Goal: Information Seeking & Learning: Learn about a topic

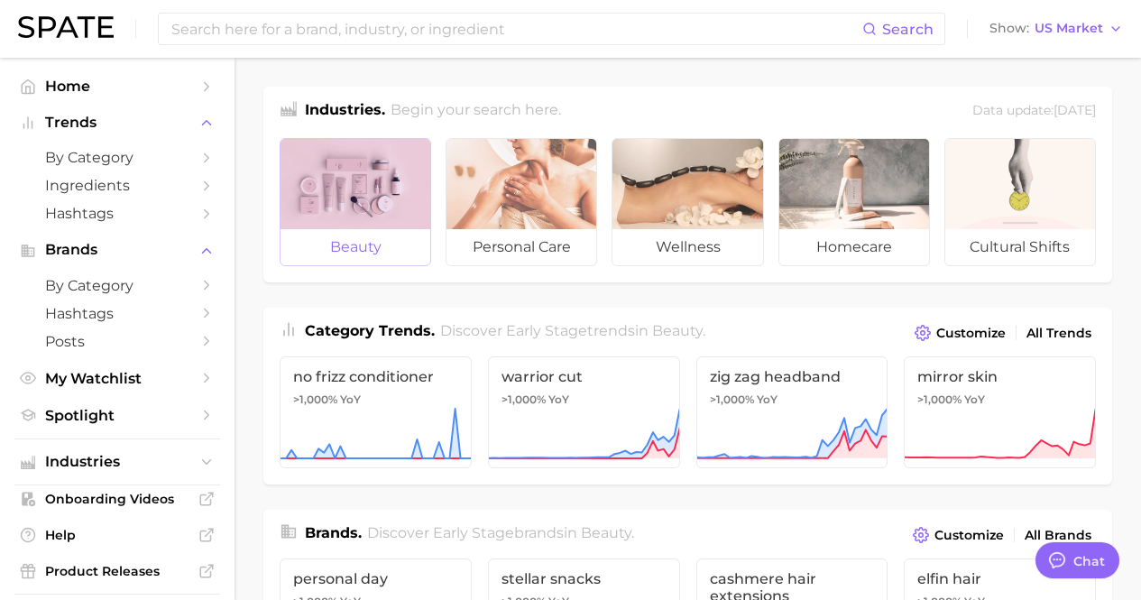
click at [348, 264] on span "beauty" at bounding box center [356, 247] width 150 height 36
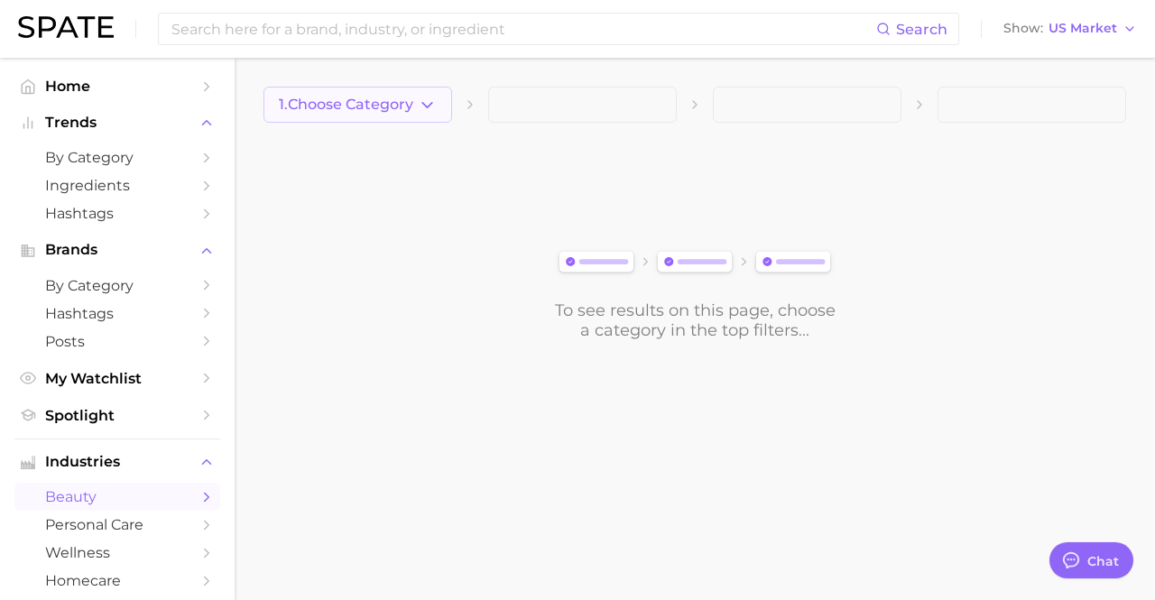
click at [377, 117] on button "1. Choose Category" at bounding box center [357, 105] width 189 height 36
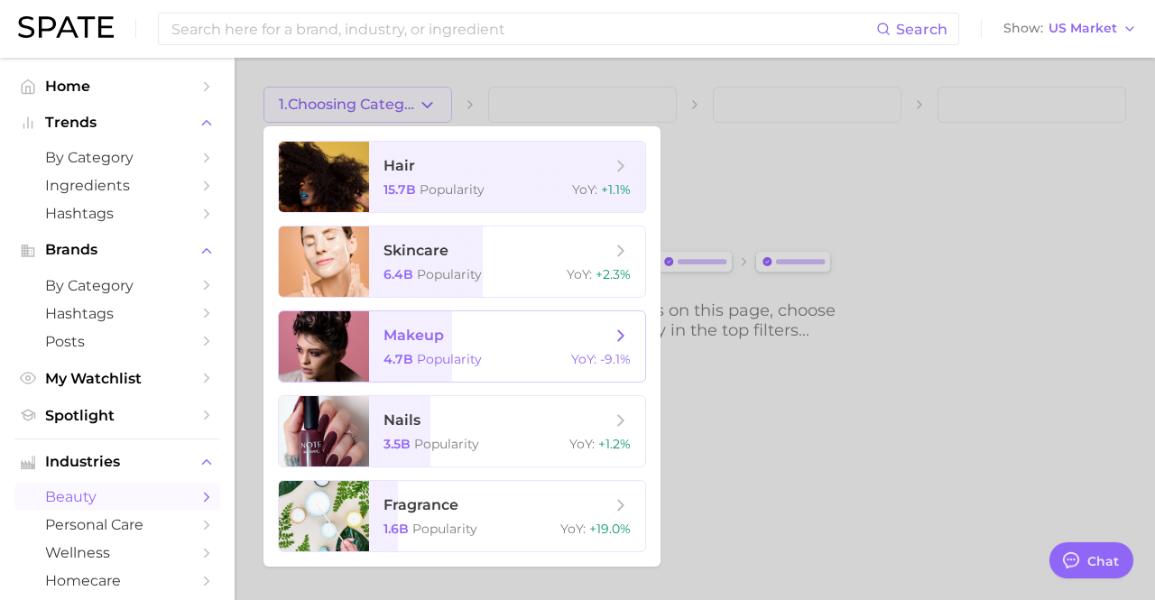
click at [484, 354] on div "4.7b Popularity YoY : -9.1%" at bounding box center [506, 359] width 247 height 16
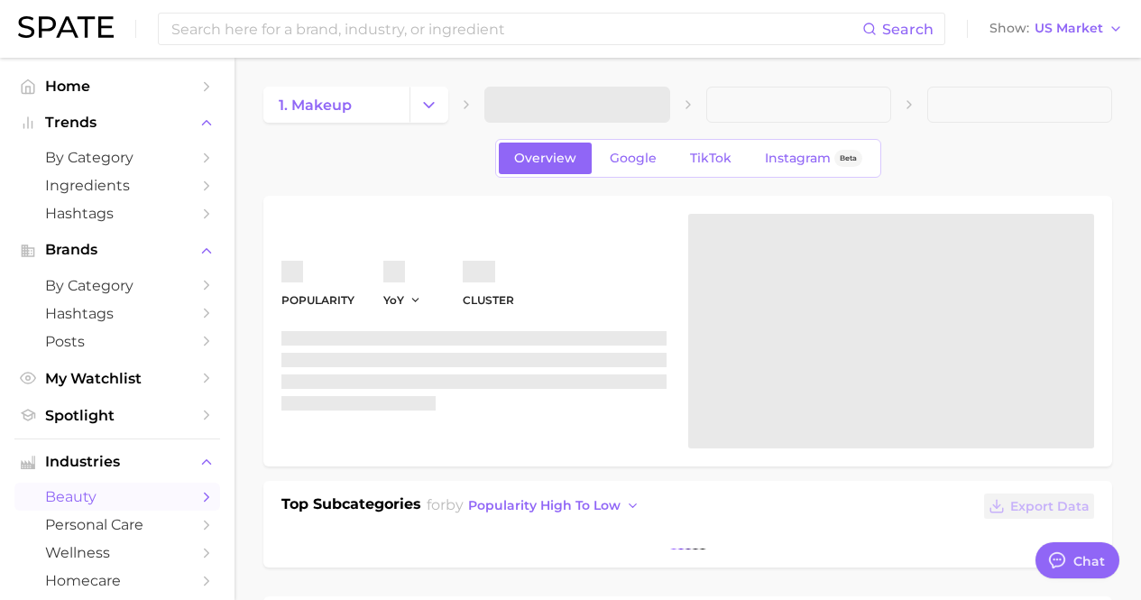
type textarea "x"
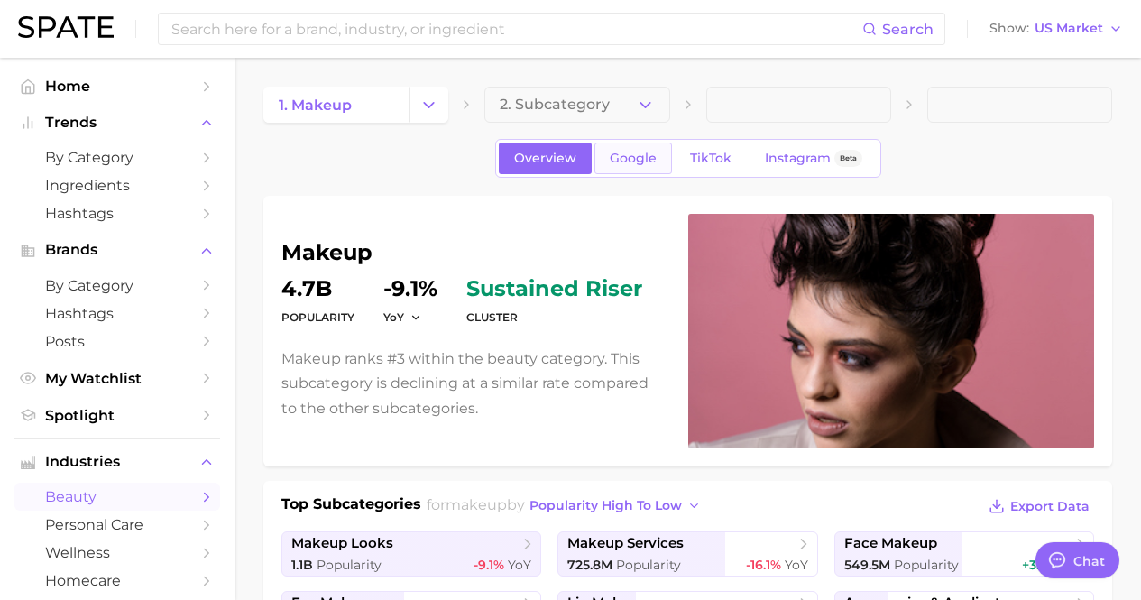
click at [625, 158] on span "Google" at bounding box center [633, 158] width 47 height 15
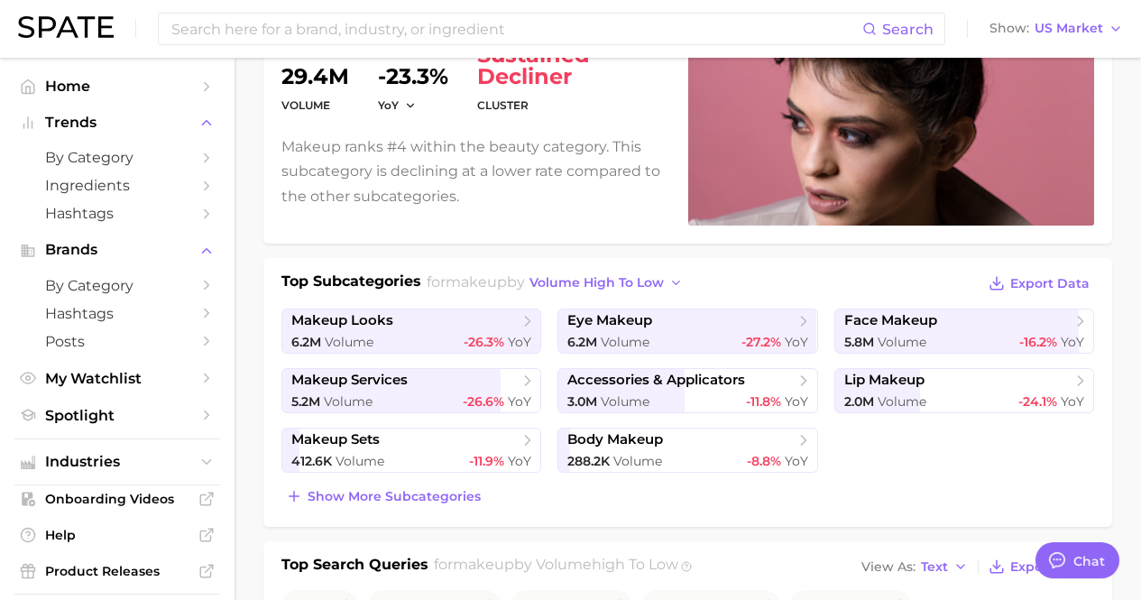
scroll to position [631, 0]
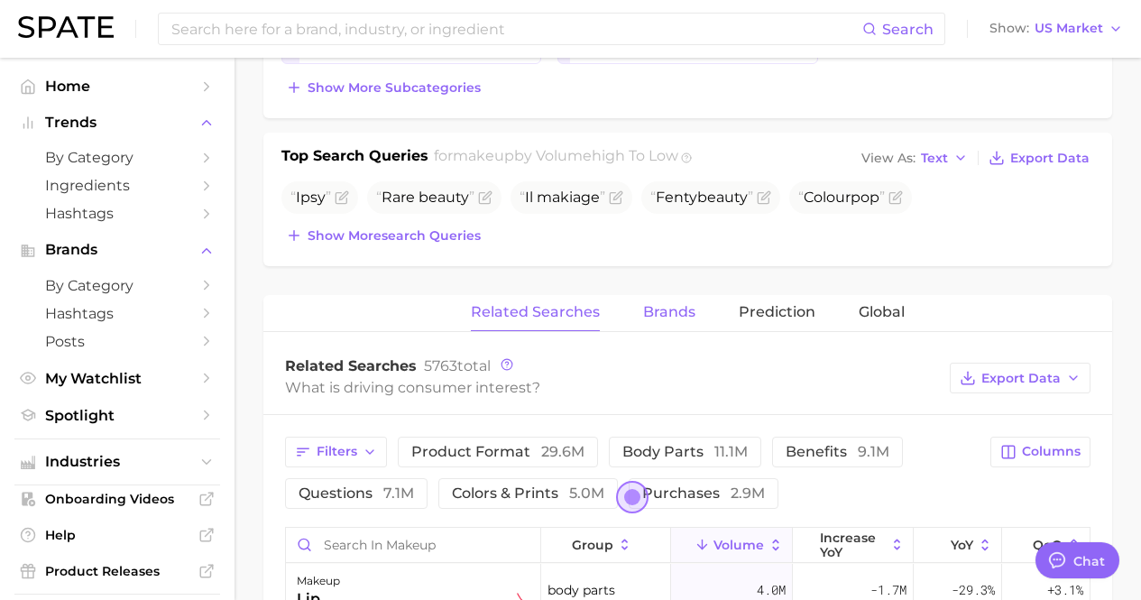
click at [667, 305] on span "Brands" at bounding box center [669, 312] width 52 height 16
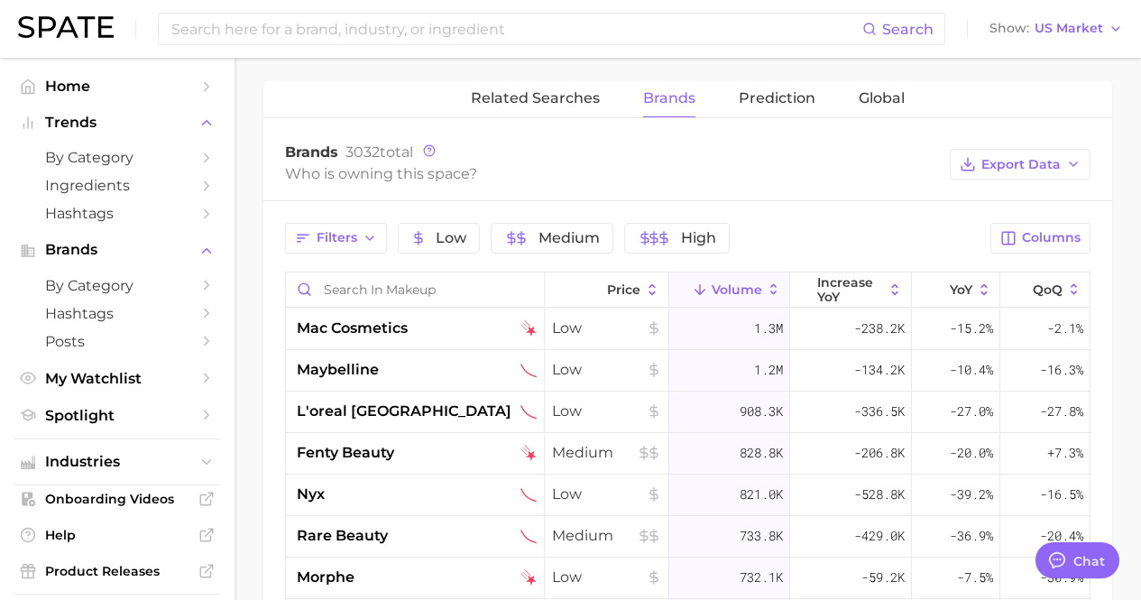
scroll to position [902, 0]
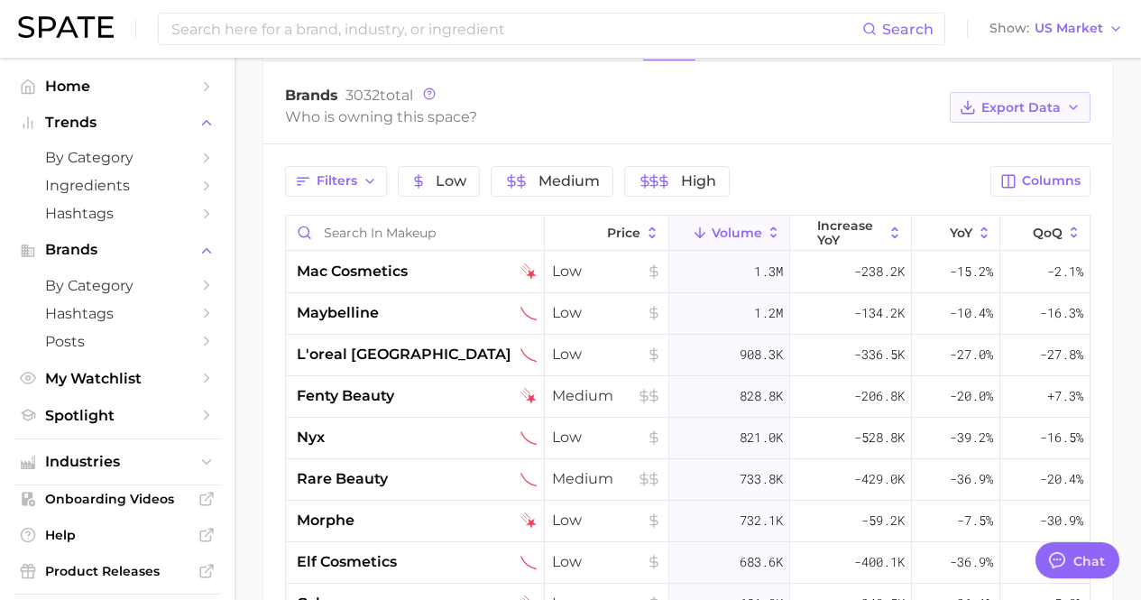
click at [1064, 115] on button "Export Data" at bounding box center [1020, 107] width 141 height 31
click at [984, 147] on span "Table Data CSV" at bounding box center [972, 141] width 99 height 15
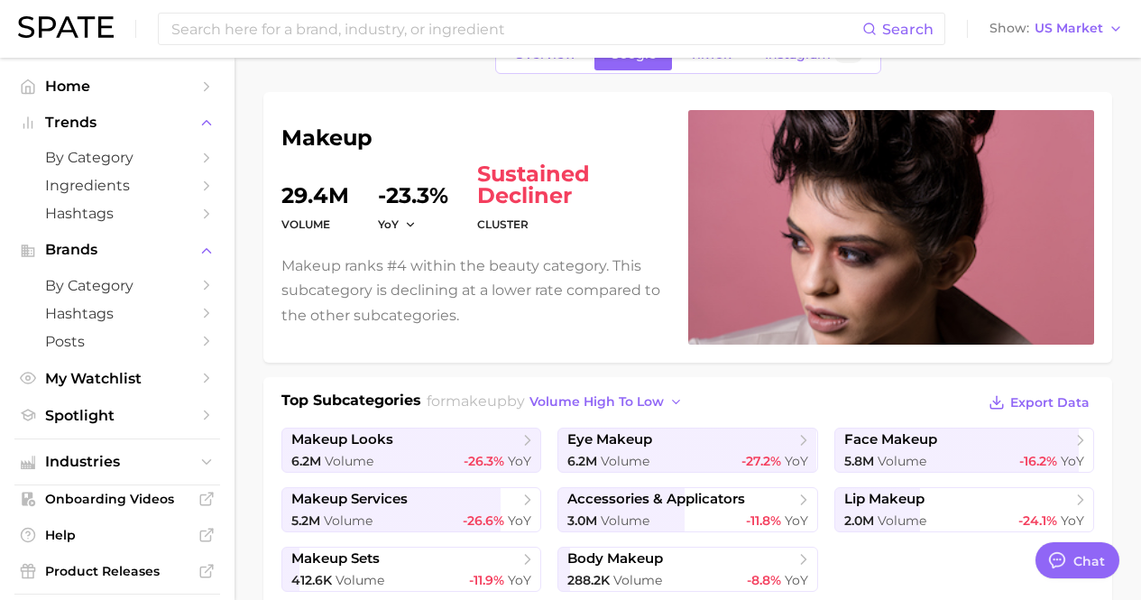
scroll to position [0, 0]
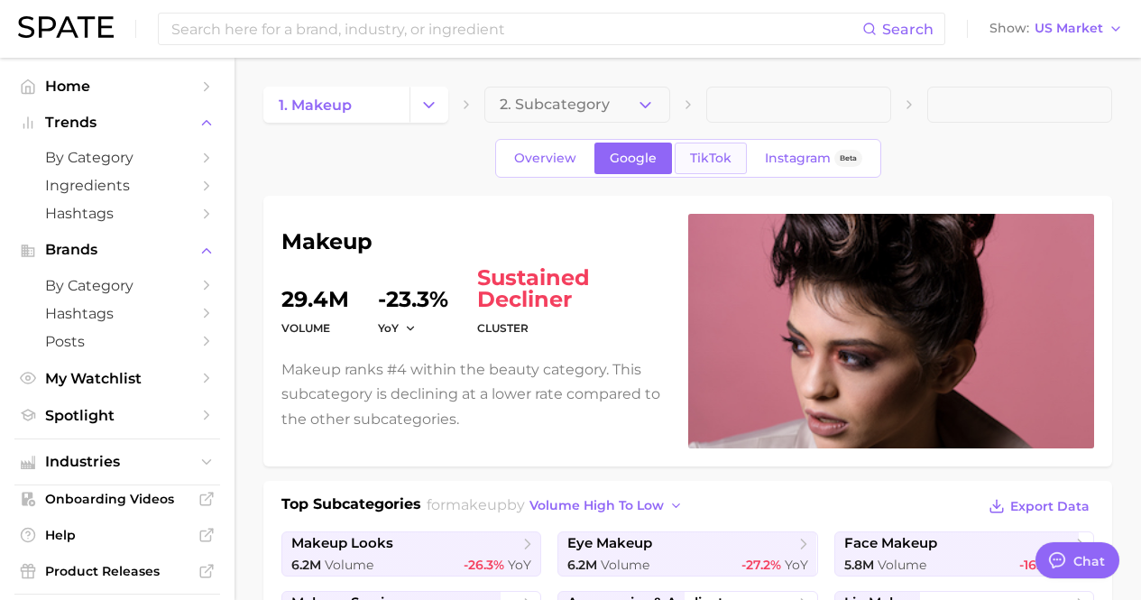
click at [710, 167] on link "TikTok" at bounding box center [711, 159] width 72 height 32
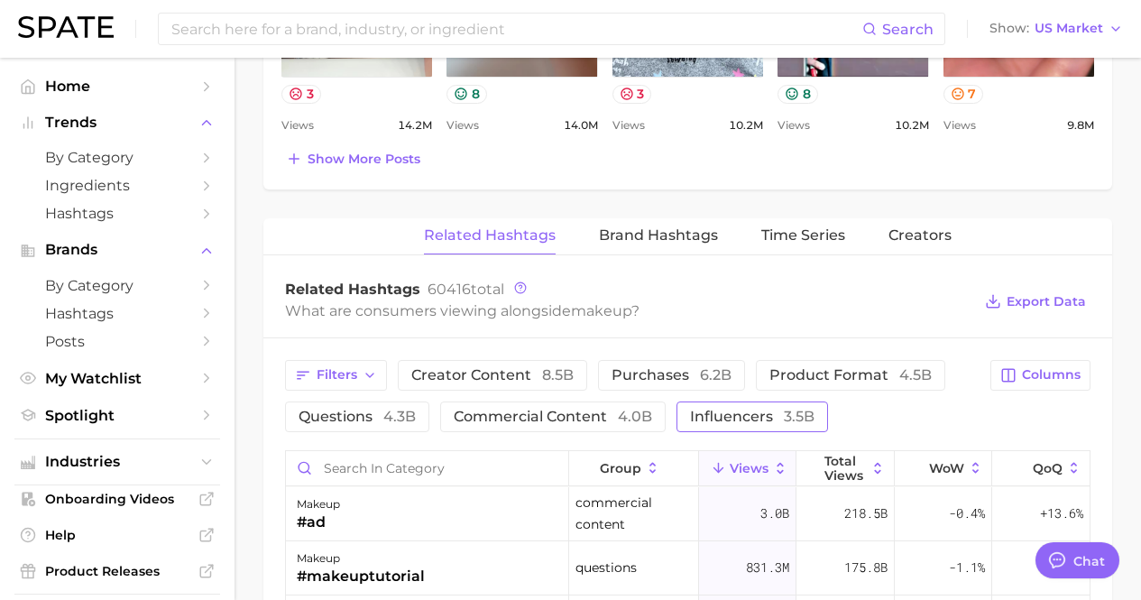
scroll to position [1173, 0]
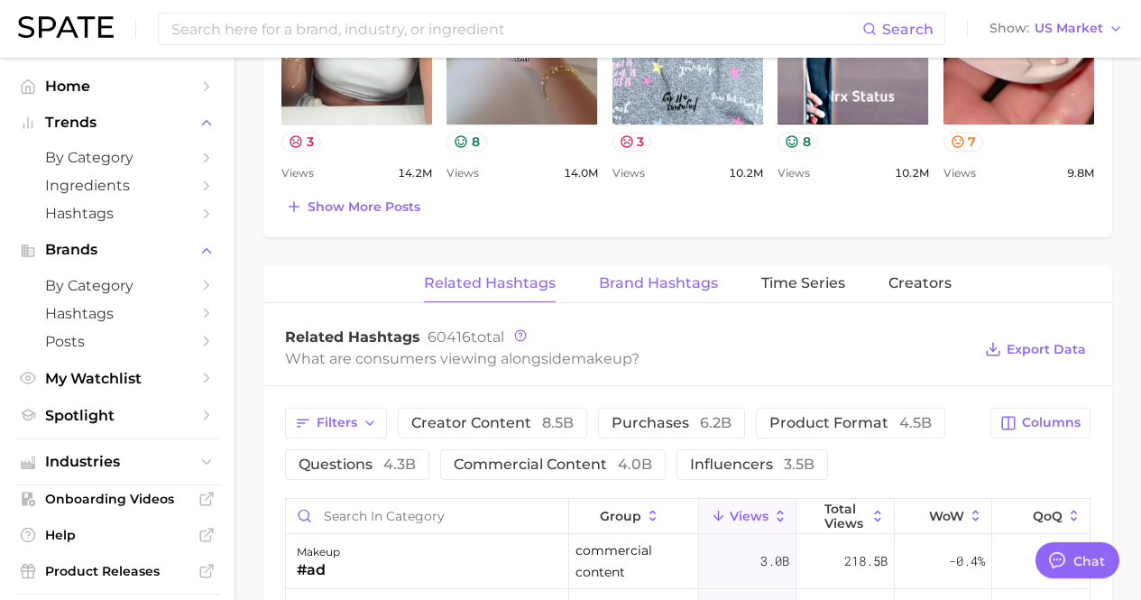
click at [676, 284] on span "Brand Hashtags" at bounding box center [658, 283] width 119 height 16
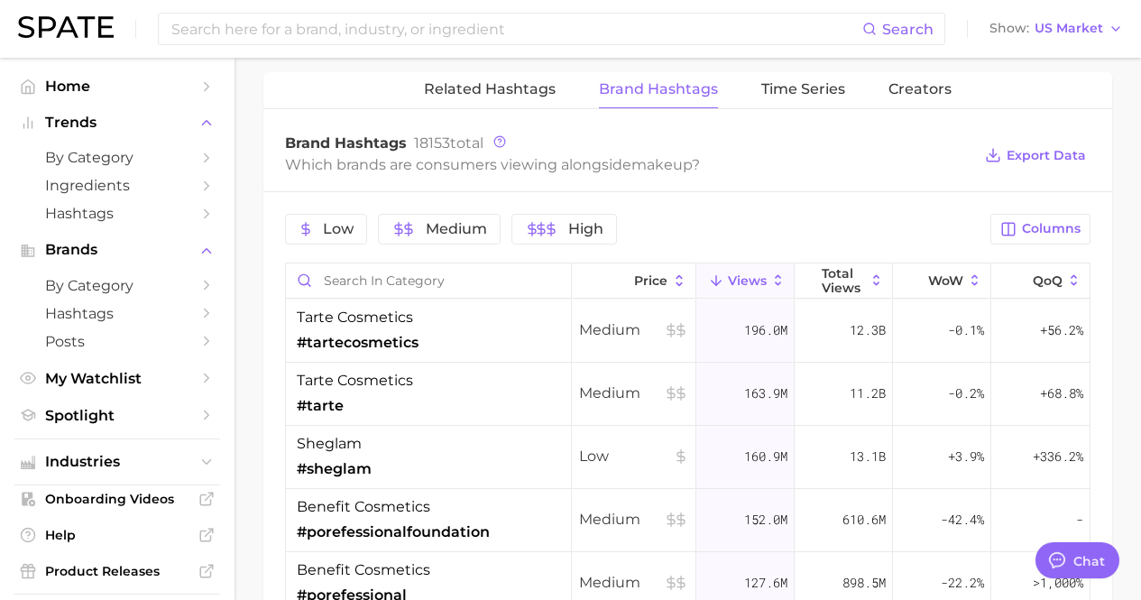
scroll to position [1353, 0]
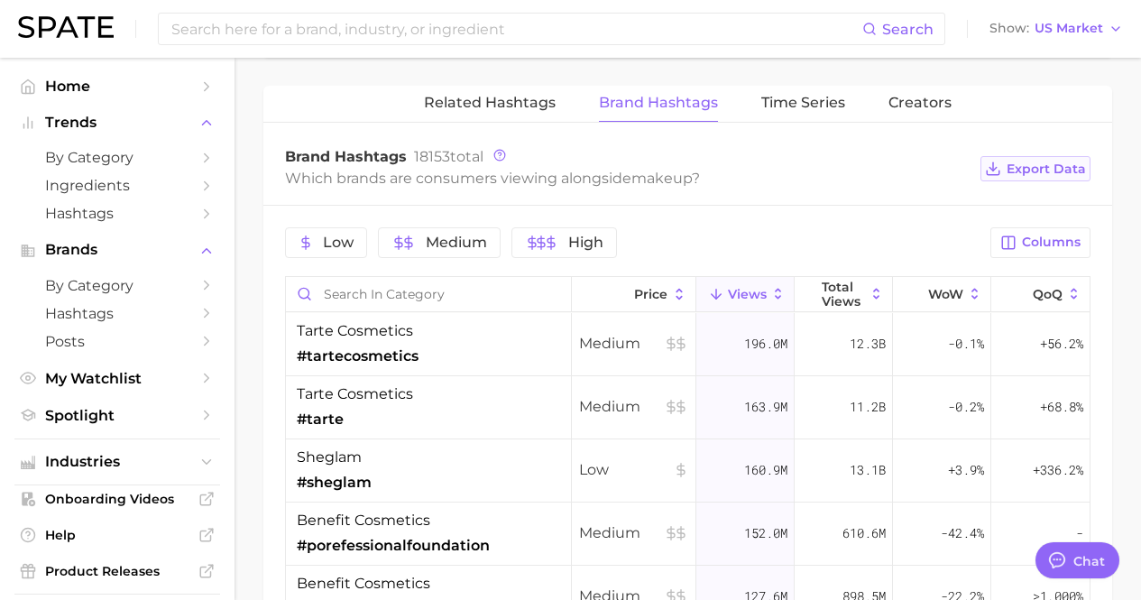
click at [1020, 173] on span "Export Data" at bounding box center [1046, 168] width 79 height 15
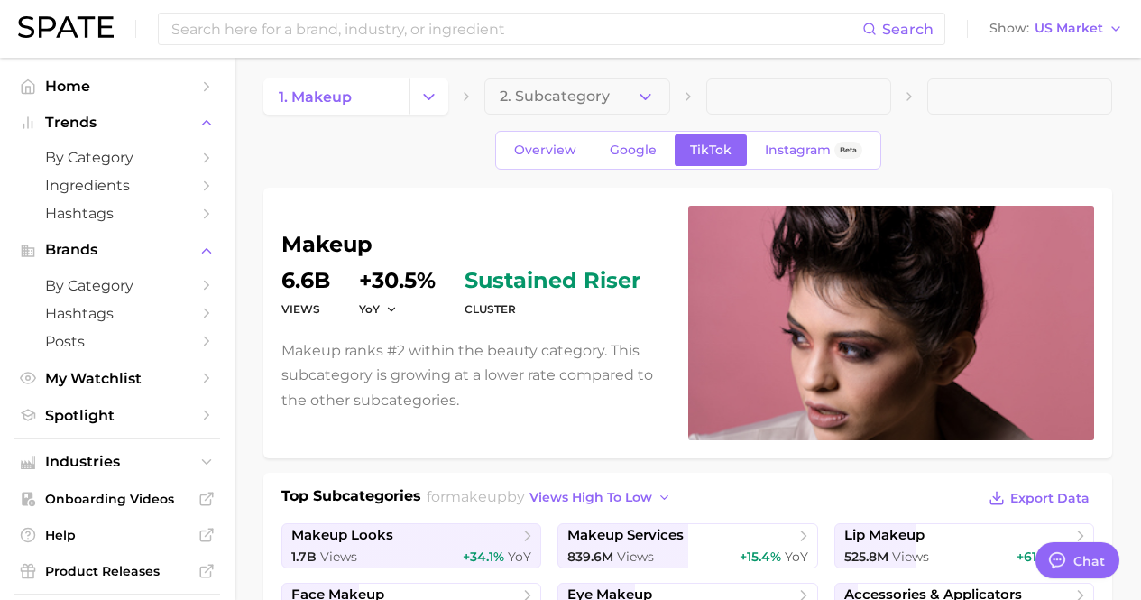
scroll to position [0, 0]
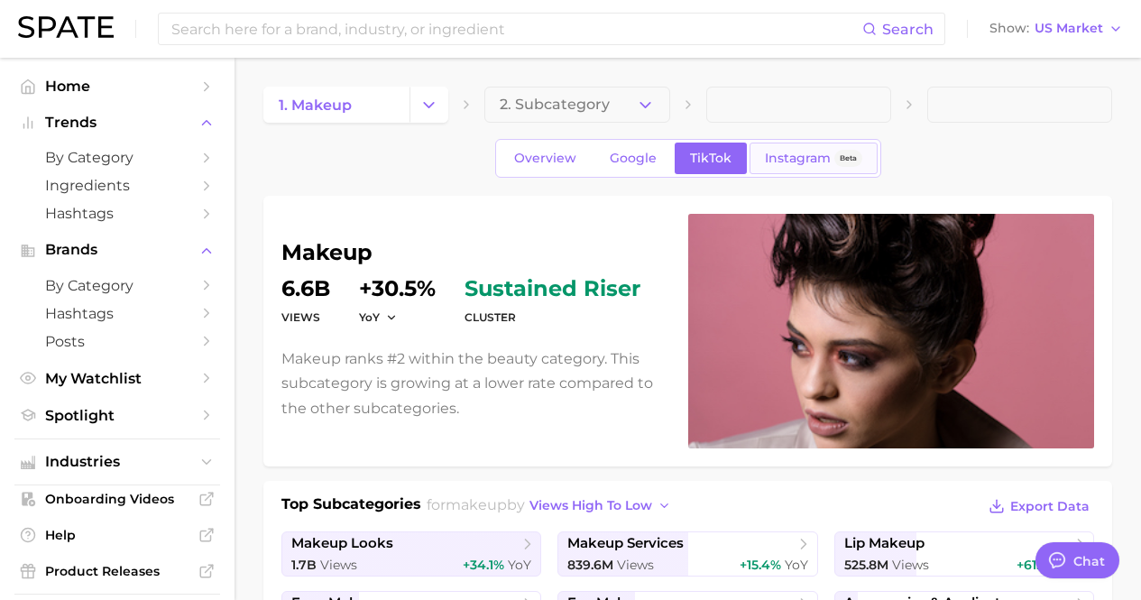
click at [780, 171] on link "Instagram Beta" at bounding box center [814, 159] width 128 height 32
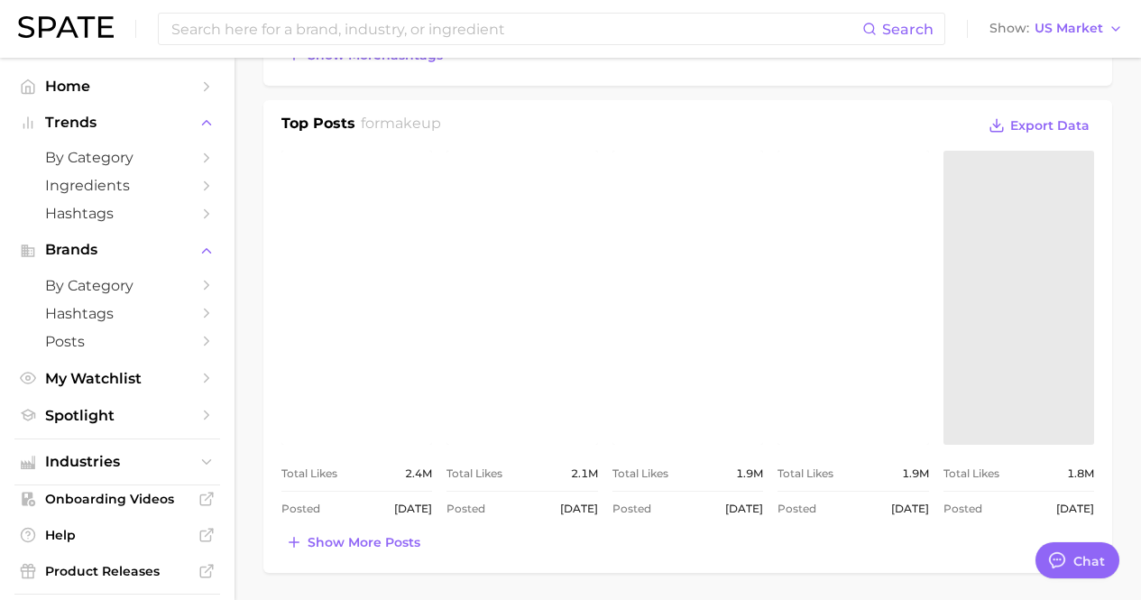
scroll to position [1173, 0]
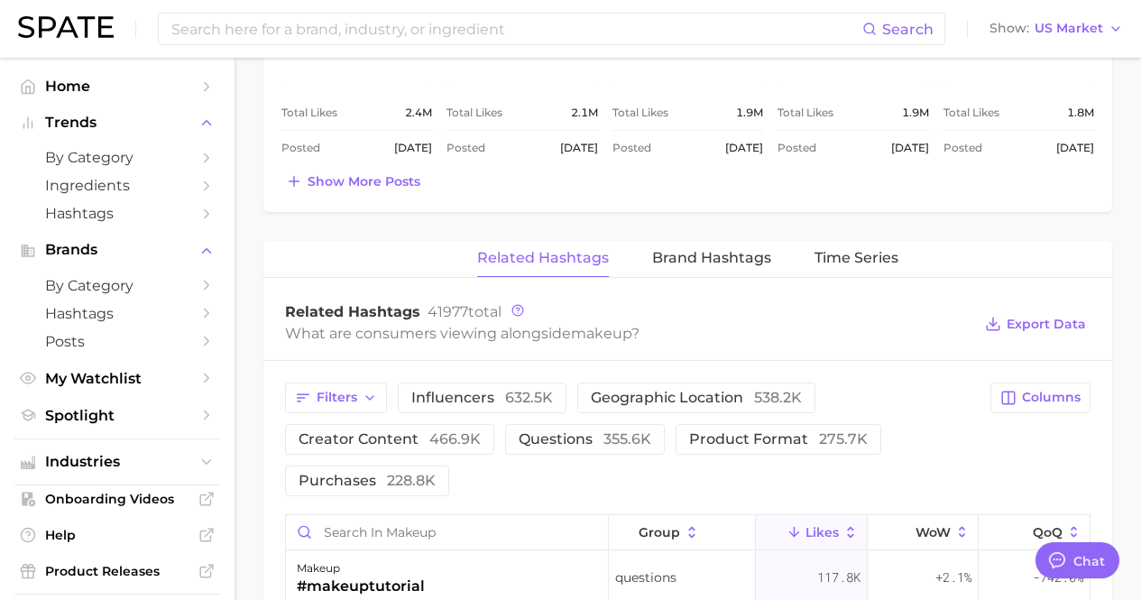
click at [670, 263] on span "Brand Hashtags" at bounding box center [711, 258] width 119 height 16
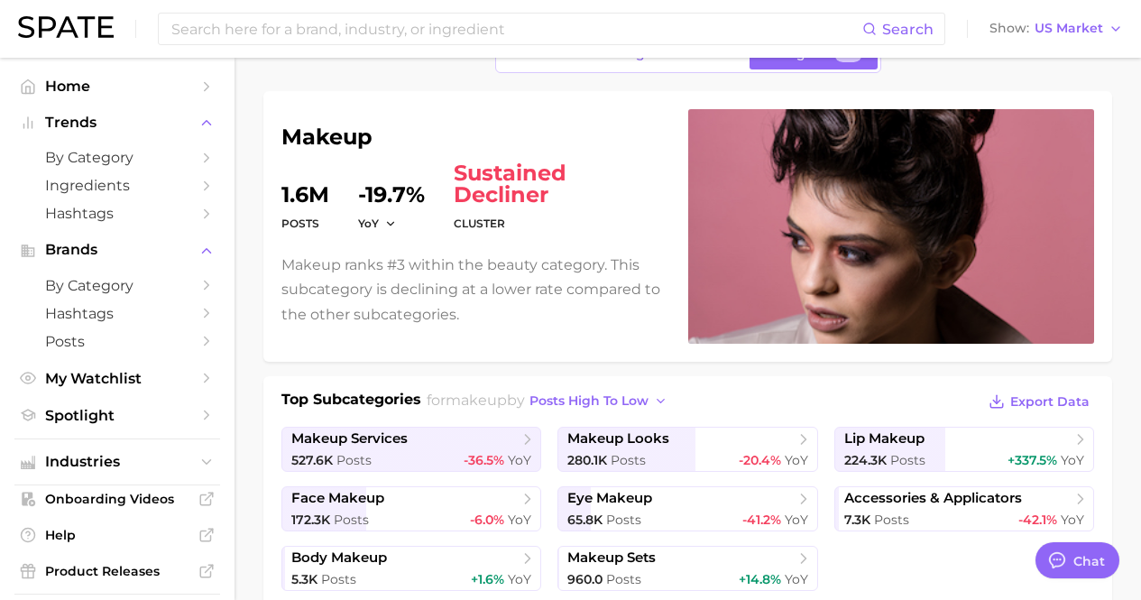
scroll to position [0, 0]
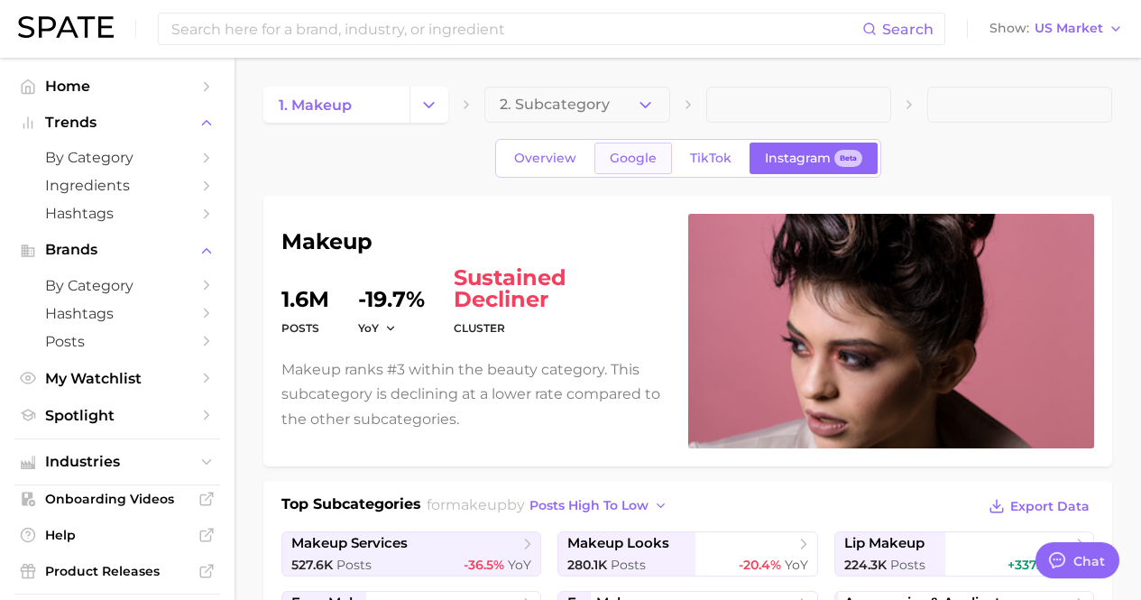
click at [616, 161] on span "Google" at bounding box center [633, 158] width 47 height 15
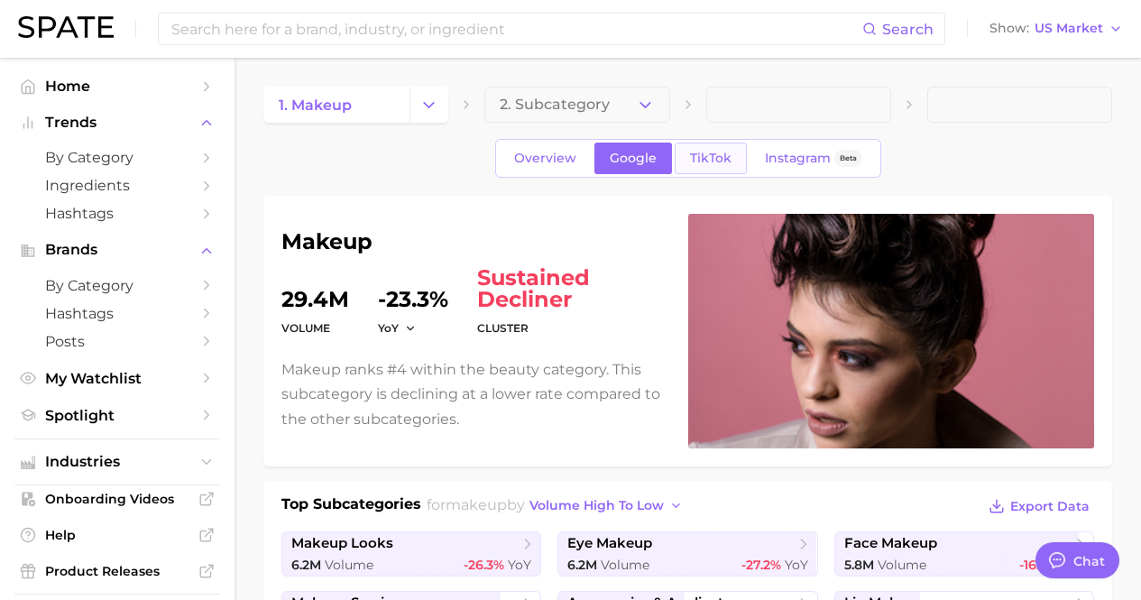
click at [700, 145] on link "TikTok" at bounding box center [711, 159] width 72 height 32
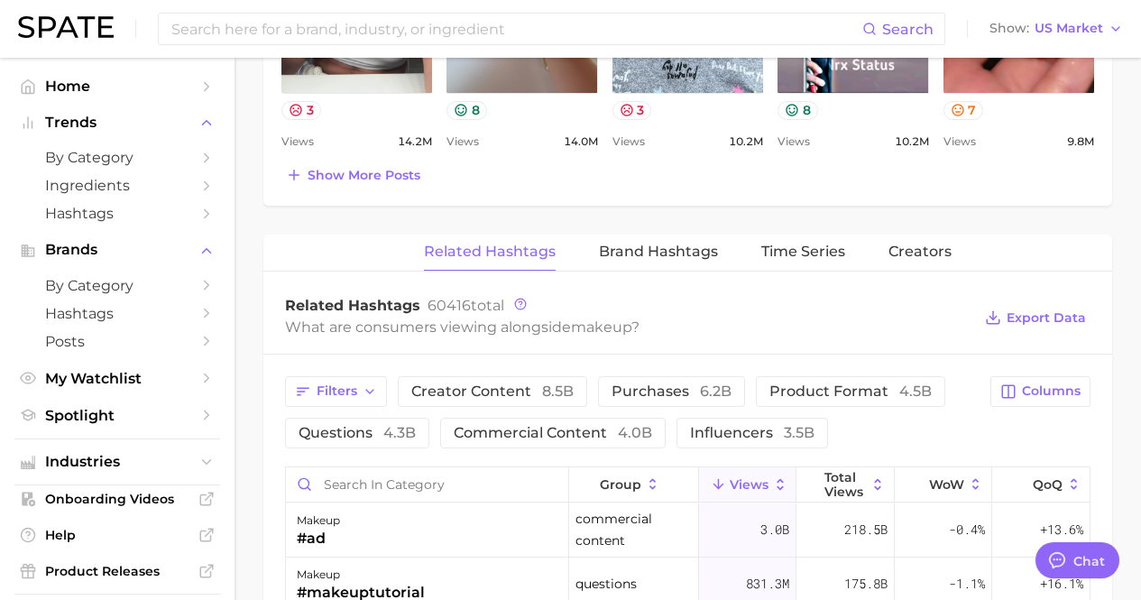
scroll to position [1173, 0]
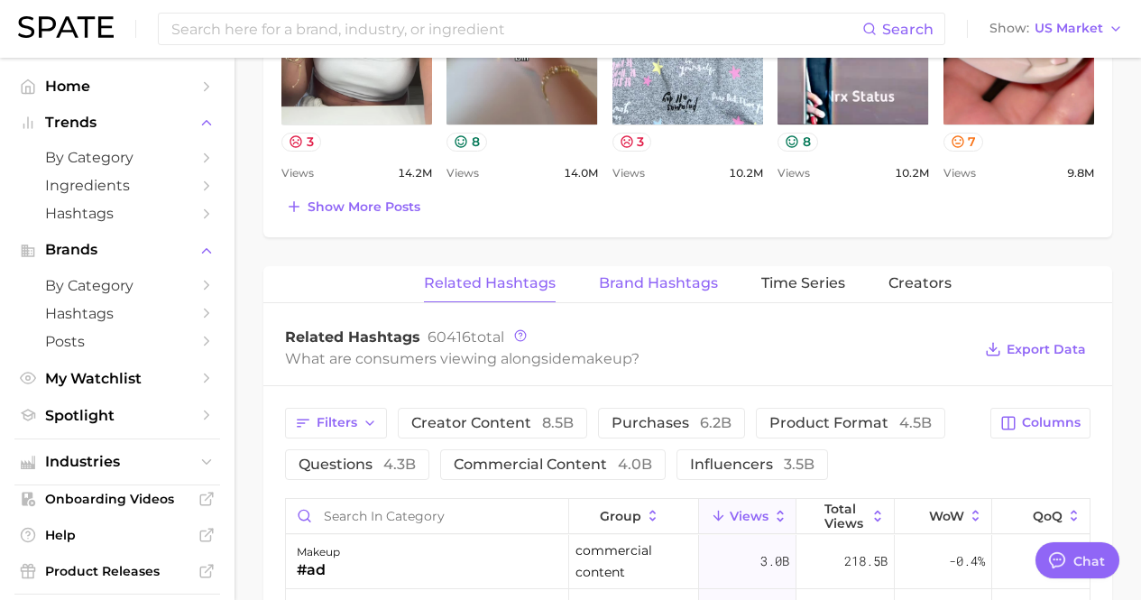
click at [679, 276] on span "Brand Hashtags" at bounding box center [658, 283] width 119 height 16
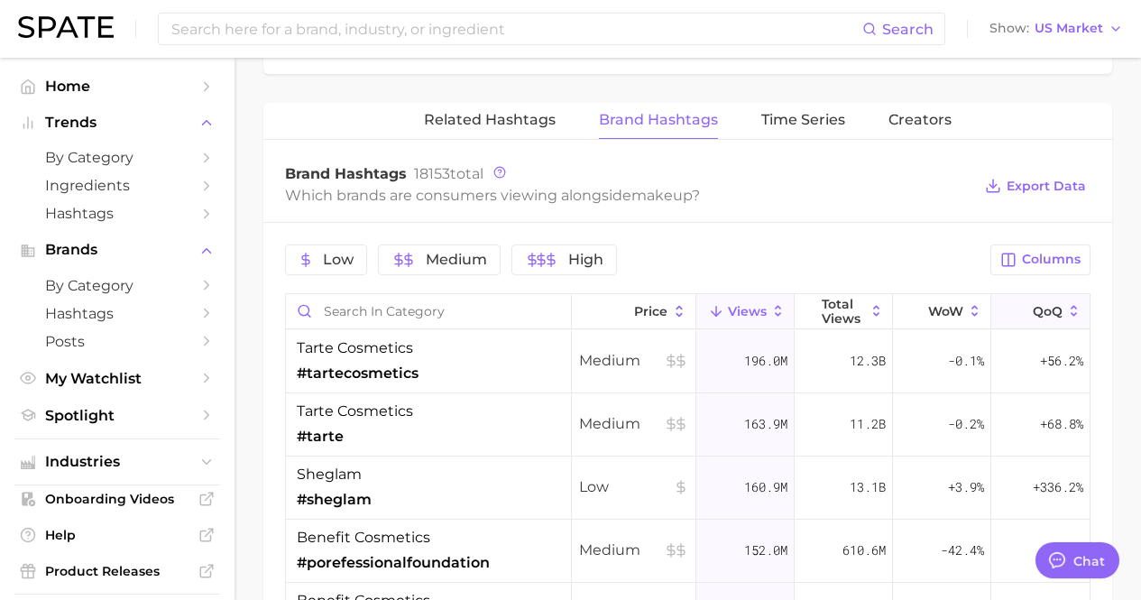
scroll to position [1353, 0]
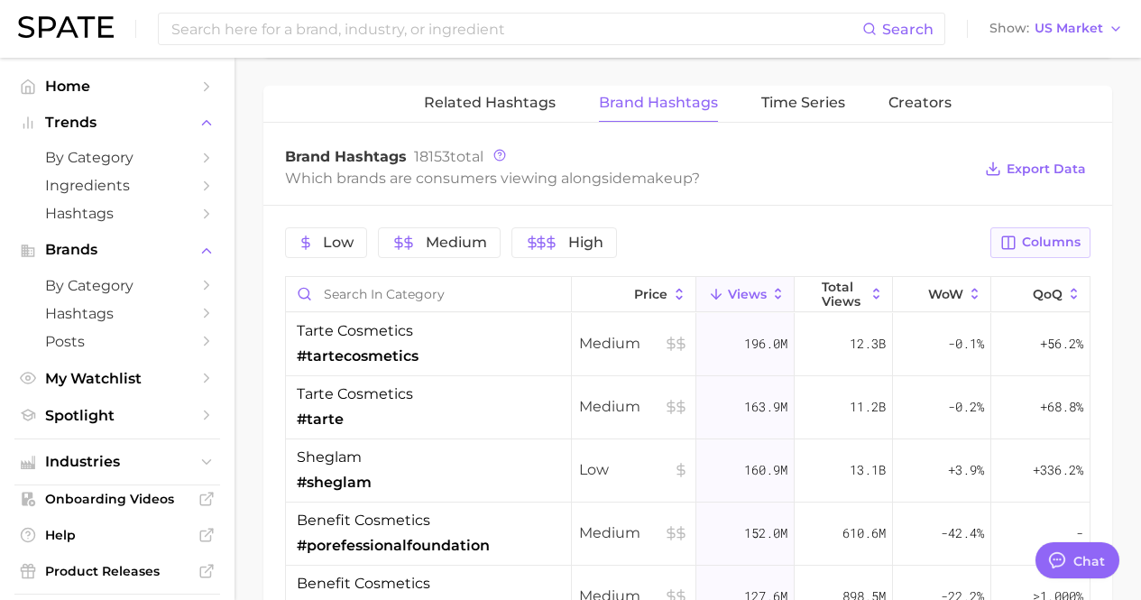
click at [1031, 251] on button "Columns" at bounding box center [1041, 242] width 100 height 31
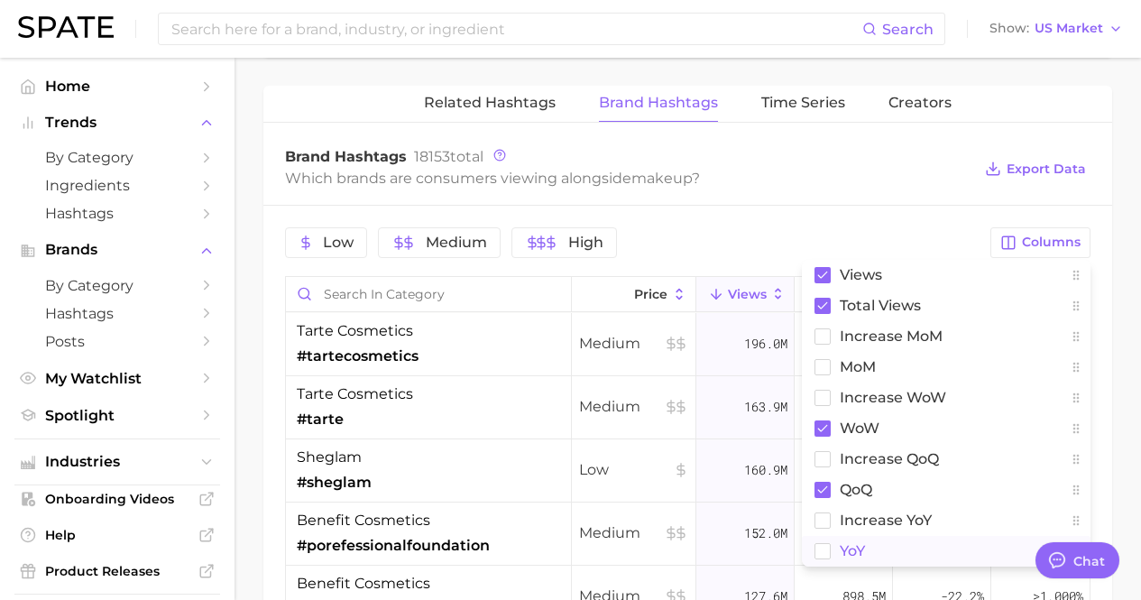
click at [859, 543] on span "YoY" at bounding box center [852, 550] width 25 height 15
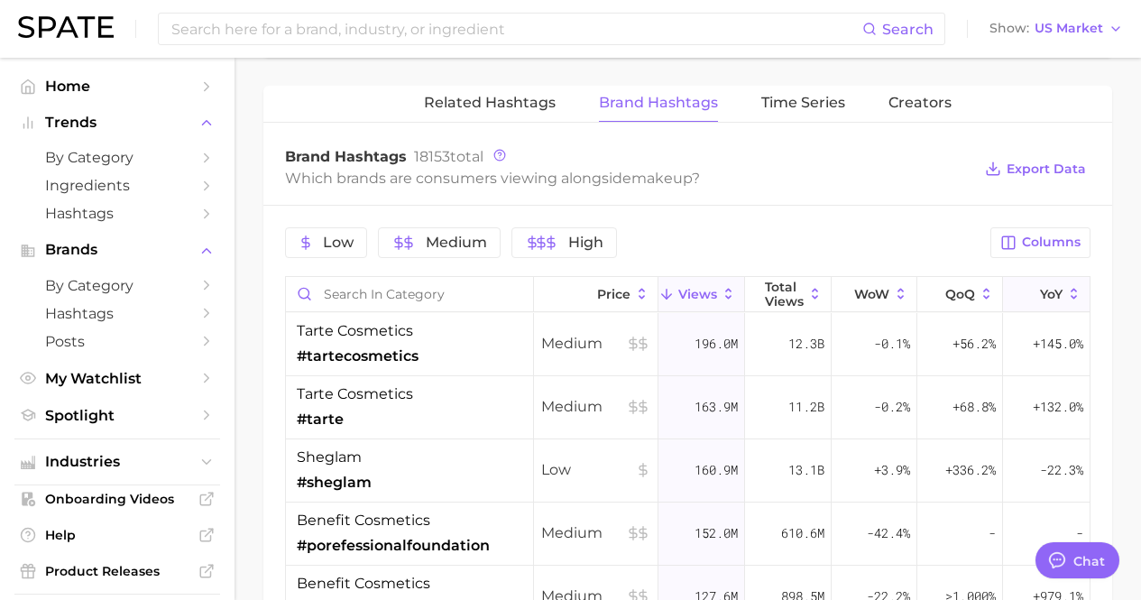
click at [1052, 294] on button "YoY" at bounding box center [1046, 294] width 87 height 35
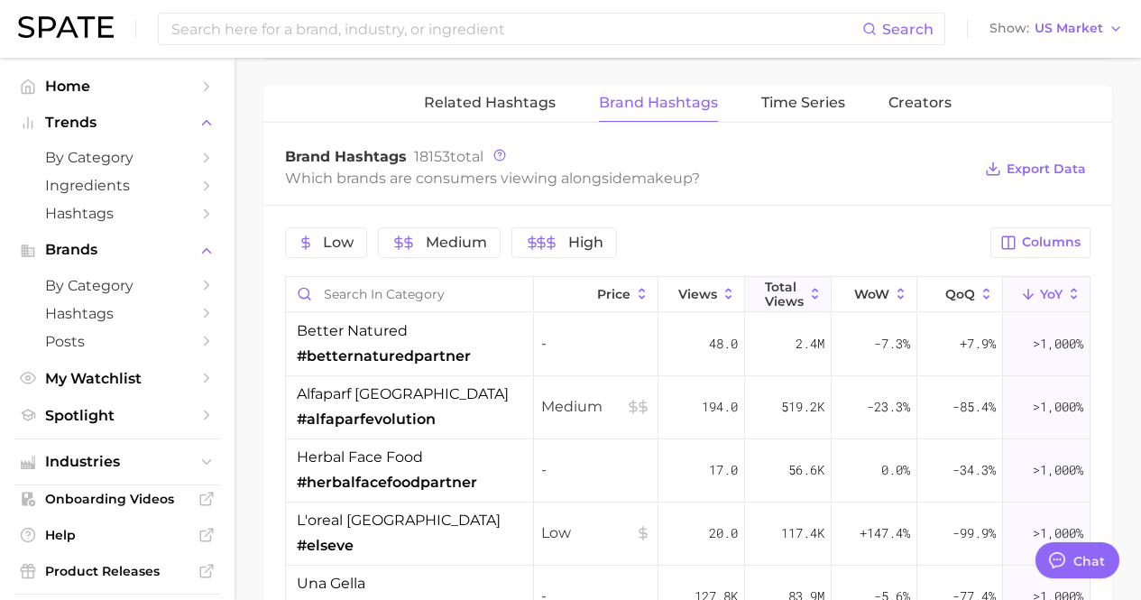
click at [768, 292] on span "Total Views" at bounding box center [784, 294] width 39 height 29
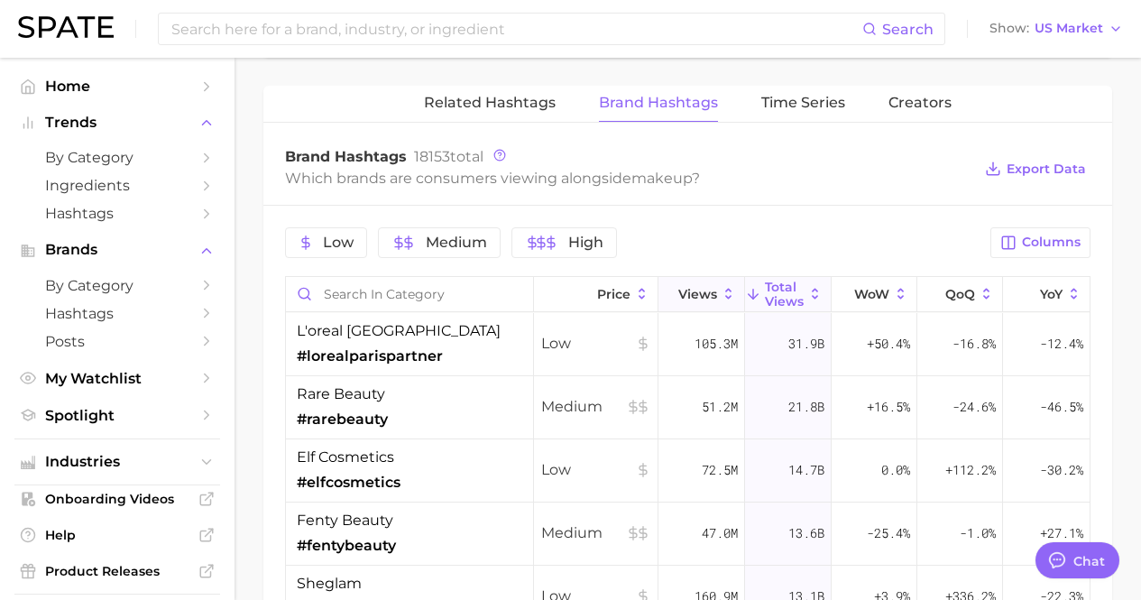
click at [725, 289] on icon at bounding box center [728, 294] width 6 height 11
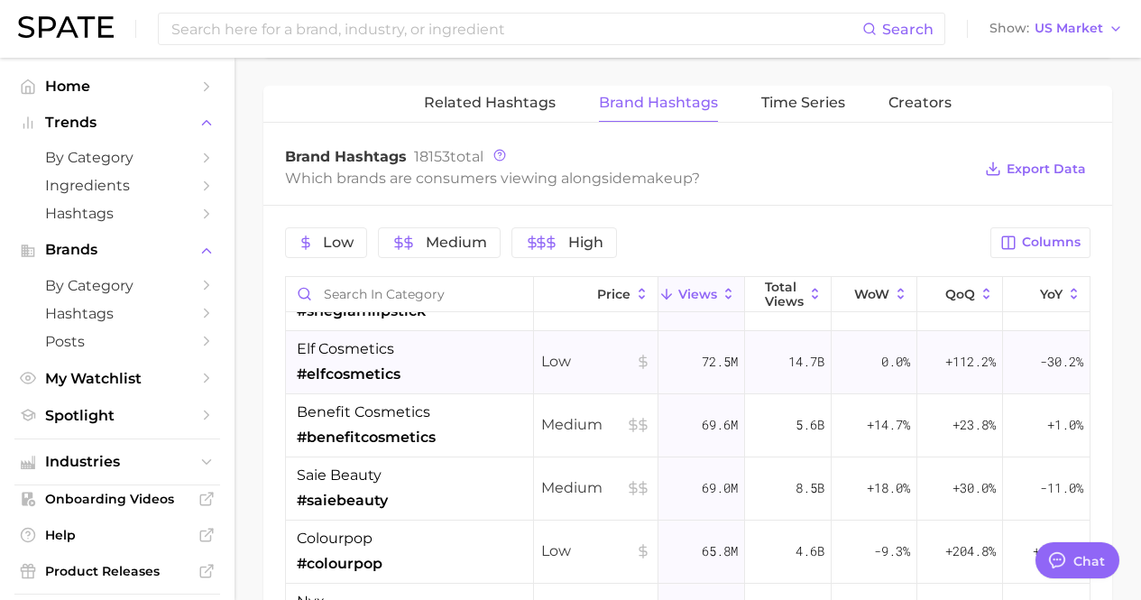
scroll to position [812, 0]
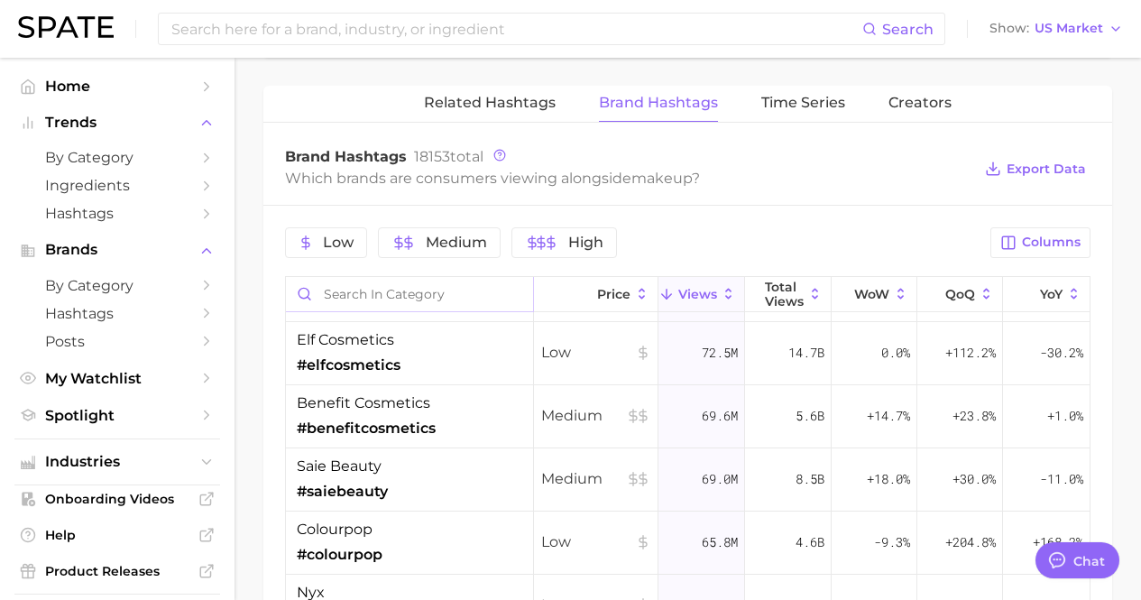
click at [433, 300] on input "Search in category" at bounding box center [409, 294] width 247 height 34
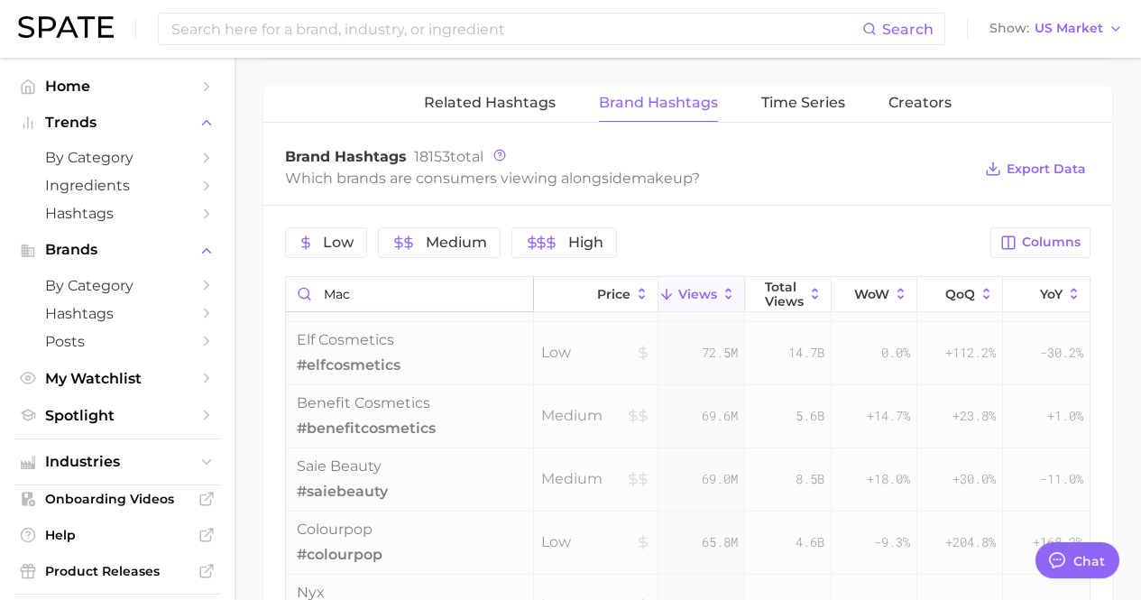
scroll to position [0, 0]
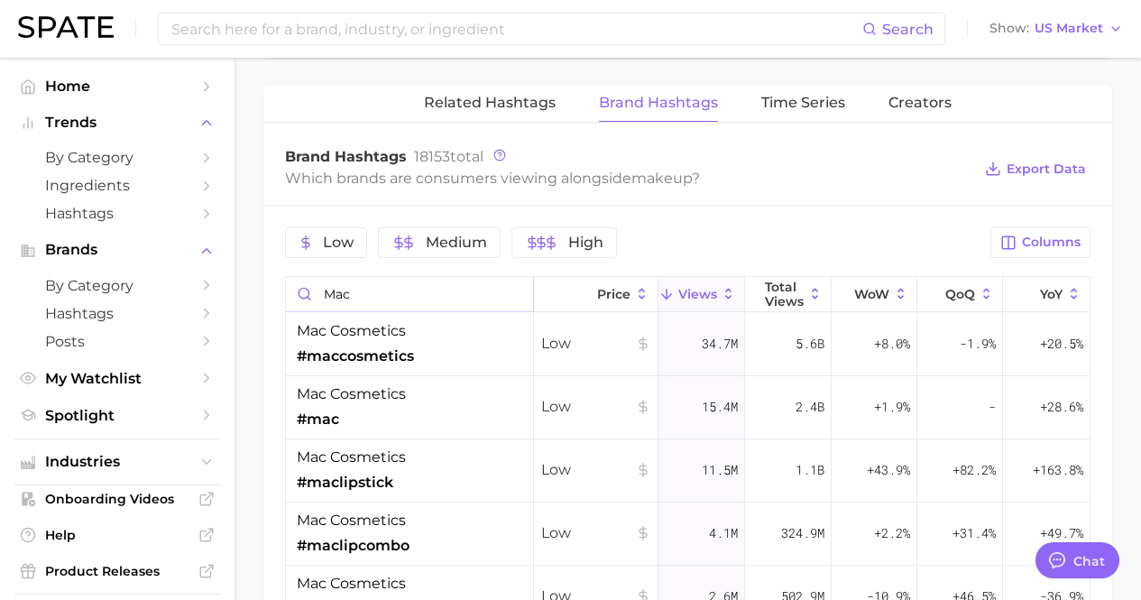
drag, startPoint x: 359, startPoint y: 281, endPoint x: 323, endPoint y: 281, distance: 36.1
click at [324, 281] on input "mac" at bounding box center [409, 294] width 247 height 34
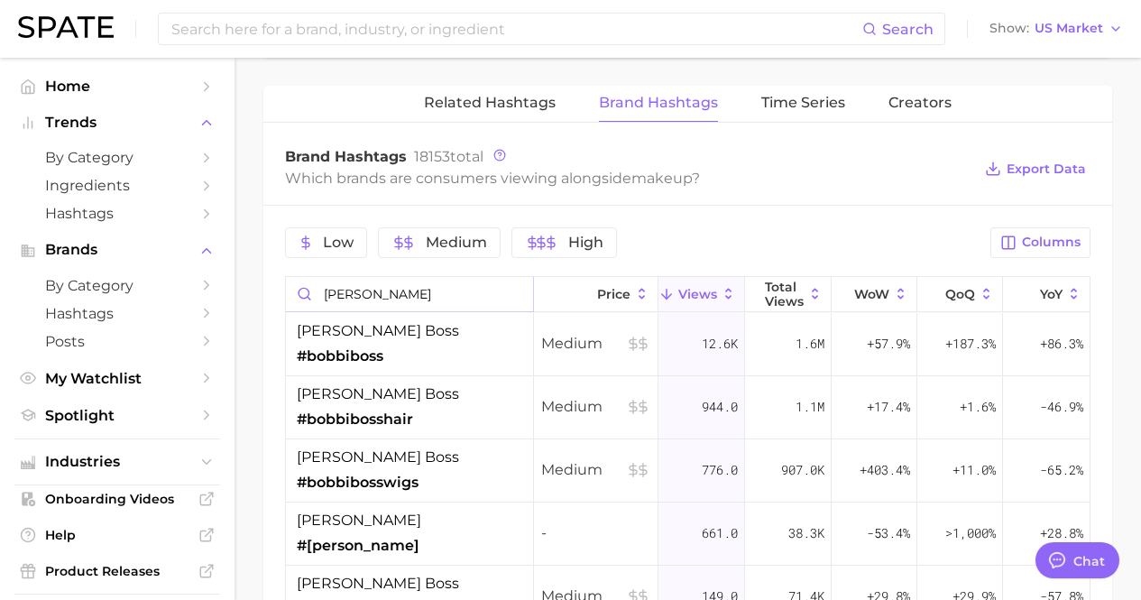
type input "[PERSON_NAME]"
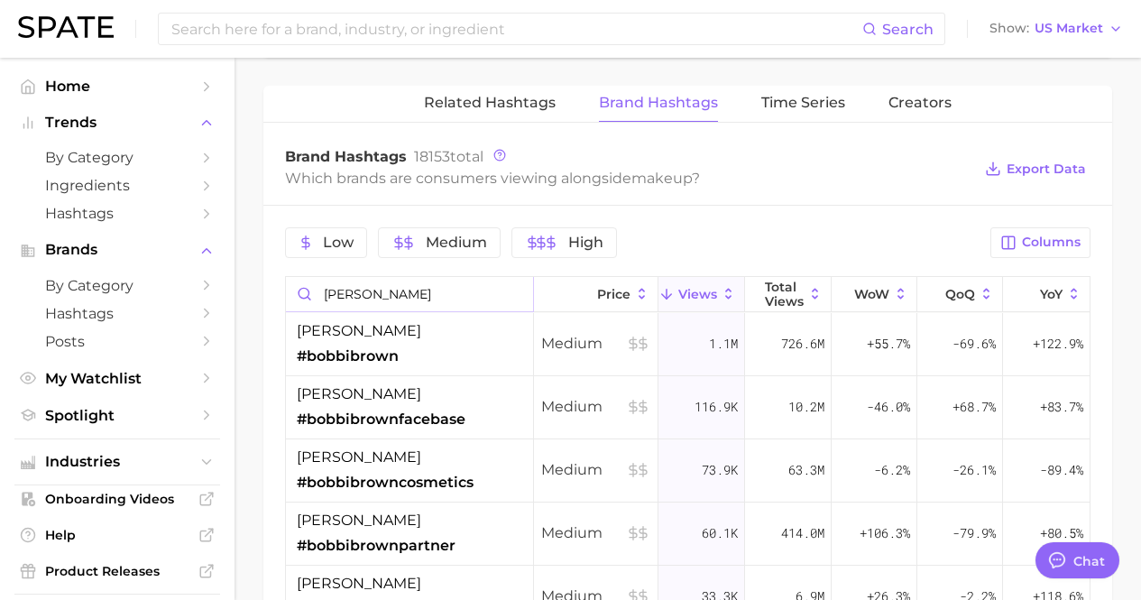
click at [512, 292] on input "[PERSON_NAME]" at bounding box center [409, 294] width 247 height 34
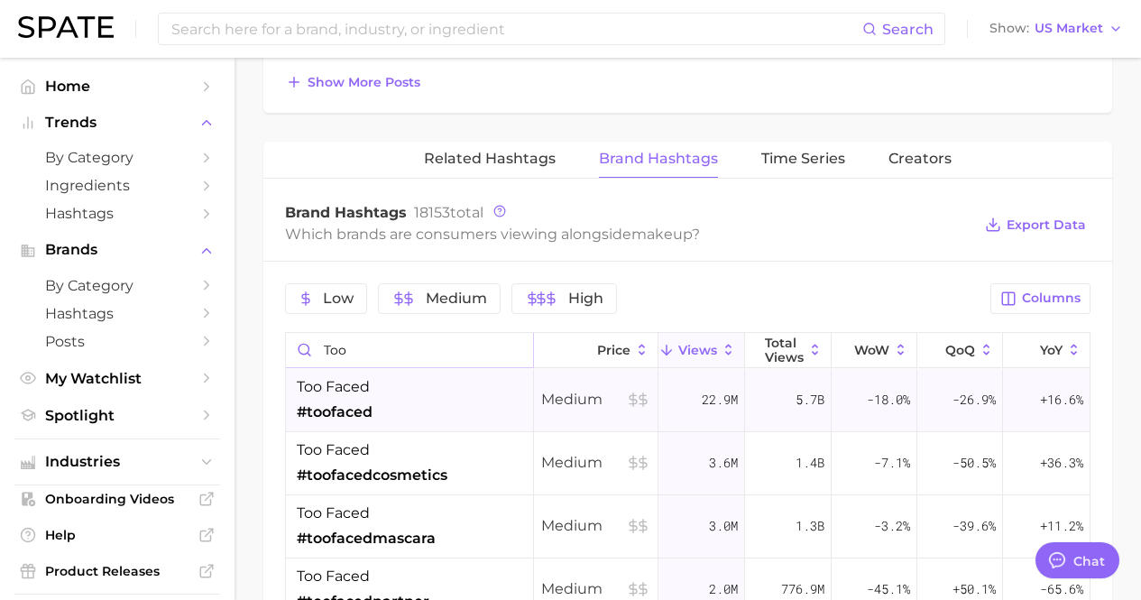
scroll to position [1263, 0]
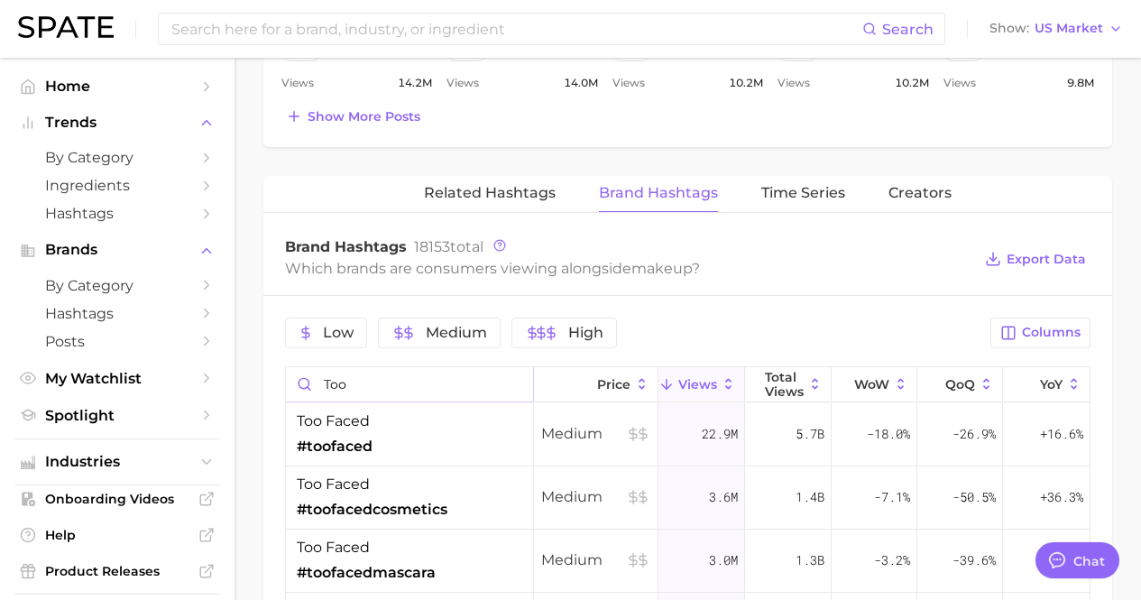
drag, startPoint x: 401, startPoint y: 383, endPoint x: 256, endPoint y: 368, distance: 145.1
type input "smas"
click at [512, 385] on input "smas" at bounding box center [409, 384] width 247 height 34
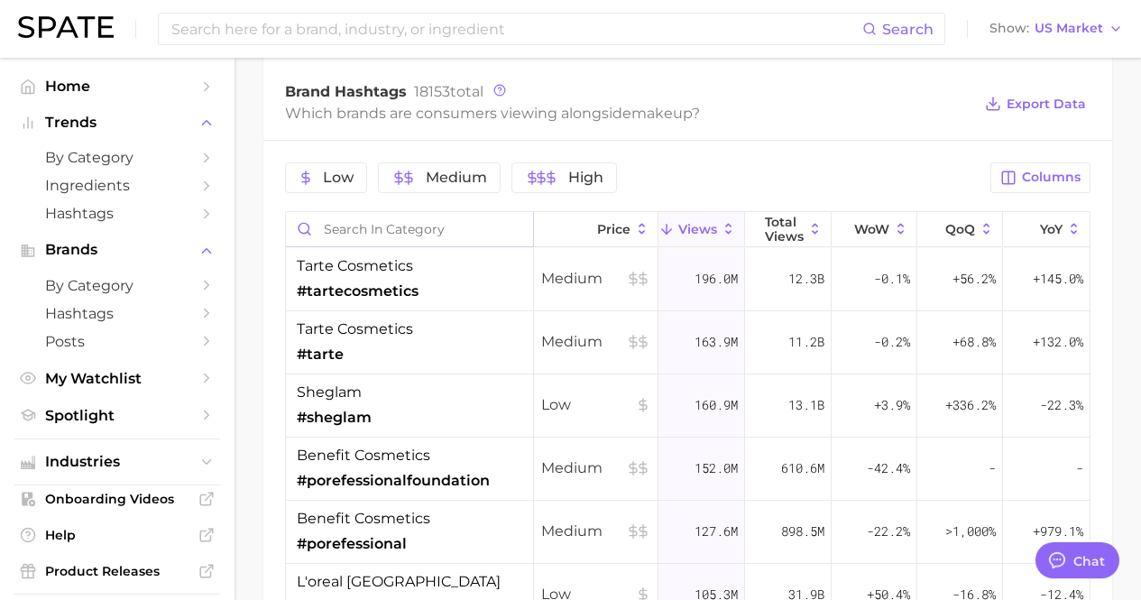
scroll to position [1443, 0]
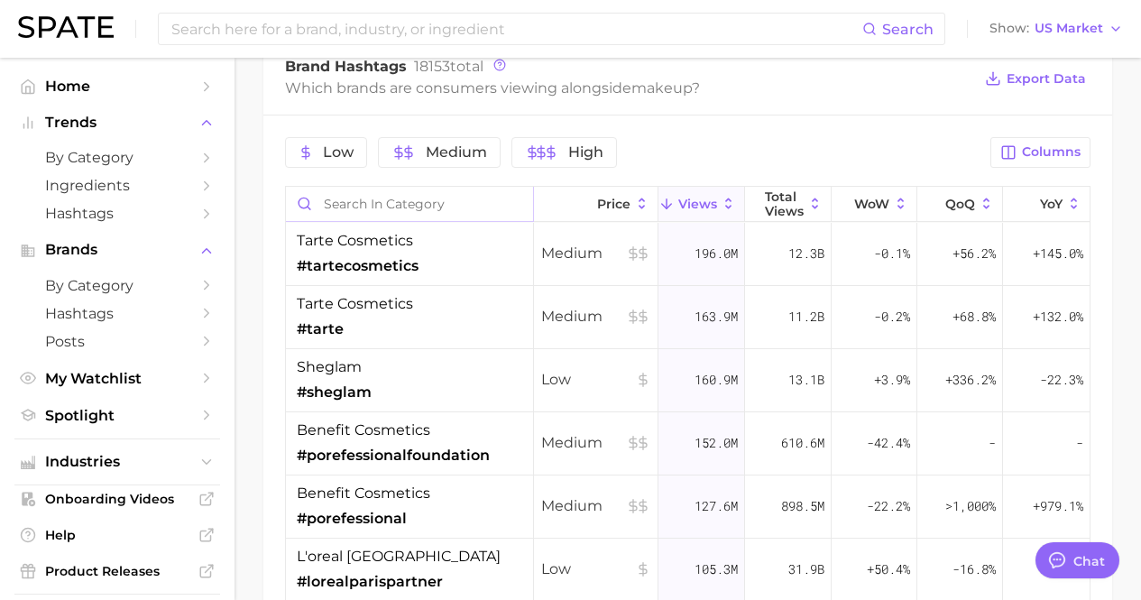
click at [441, 208] on input "Search in category" at bounding box center [409, 204] width 247 height 34
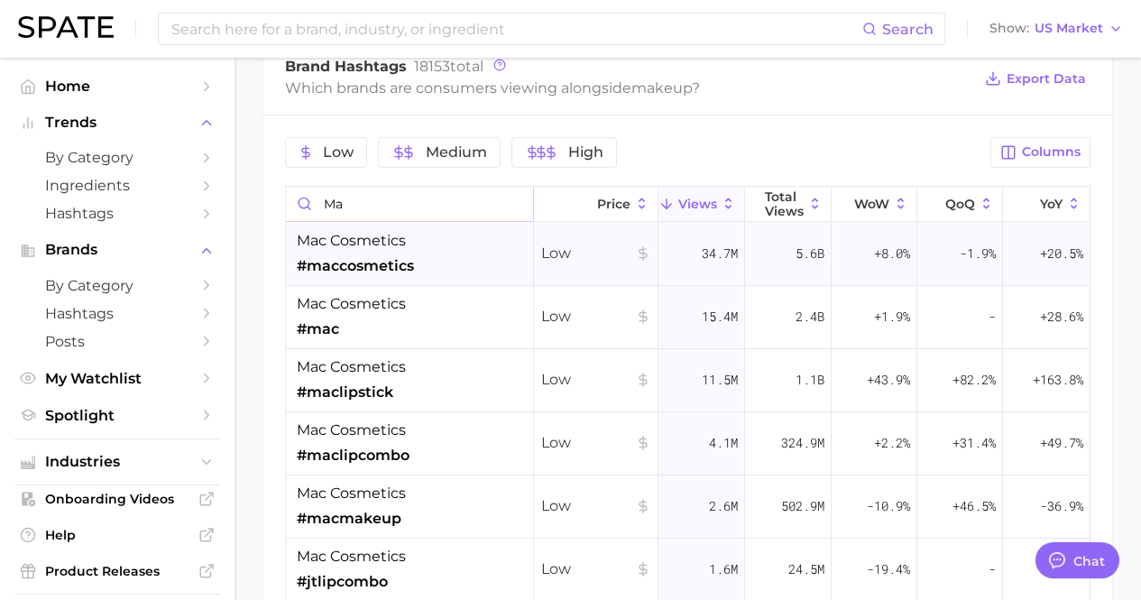
type input "m"
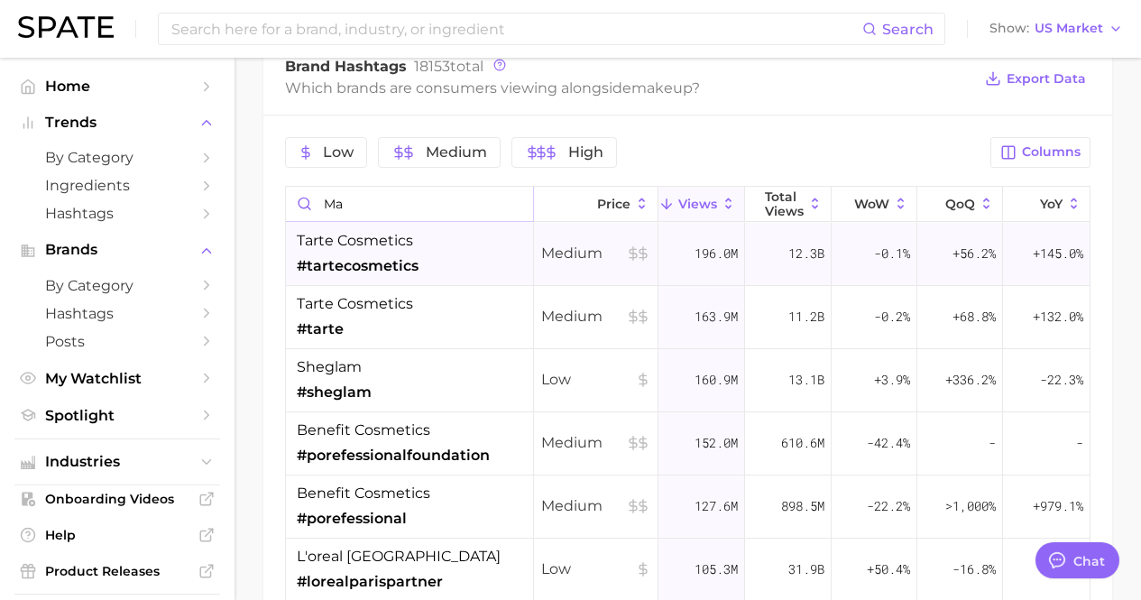
type input "mac"
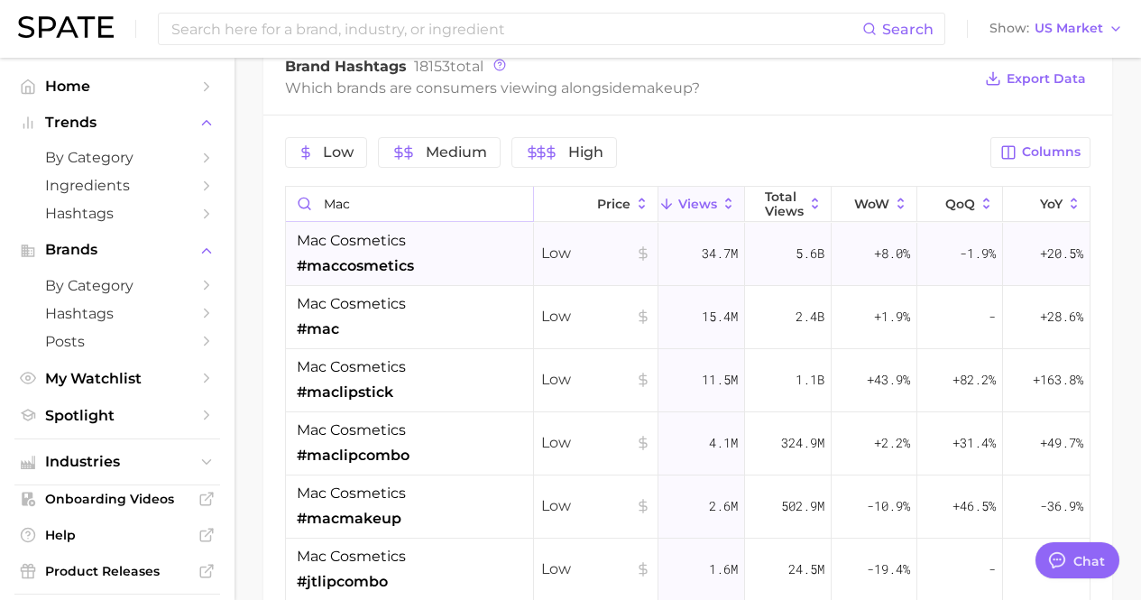
click at [512, 204] on input "mac" at bounding box center [409, 204] width 247 height 34
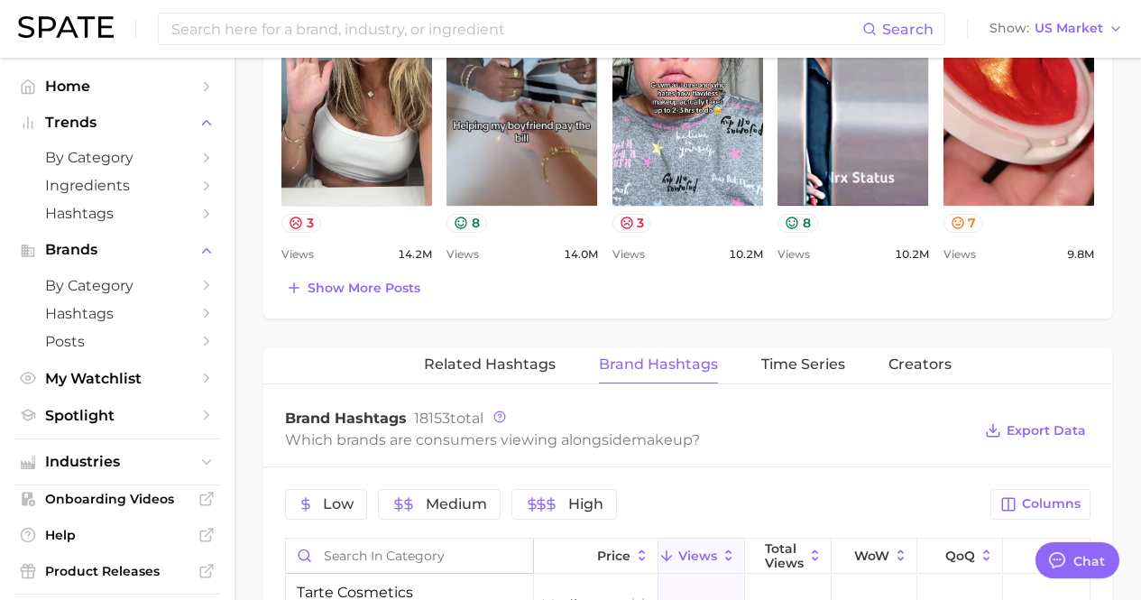
scroll to position [902, 0]
